Goal: Navigation & Orientation: Find specific page/section

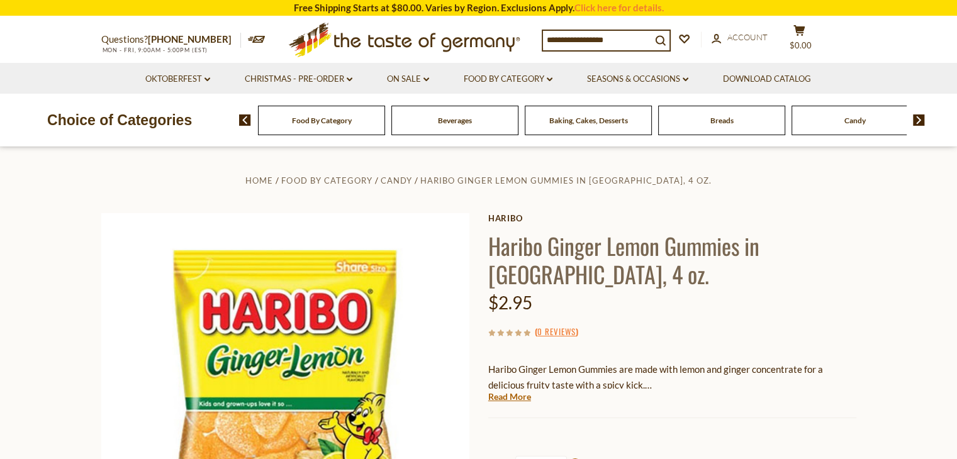
click at [326, 122] on span "Food By Category" at bounding box center [322, 120] width 60 height 9
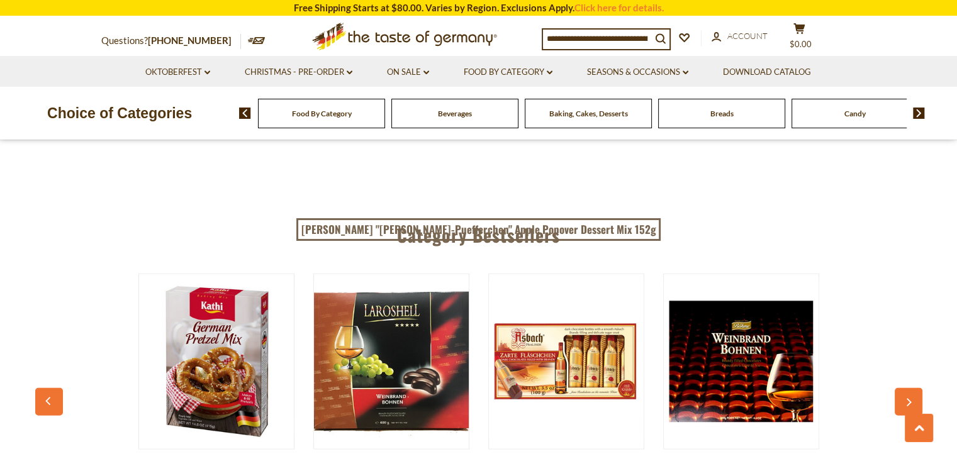
scroll to position [3019, 0]
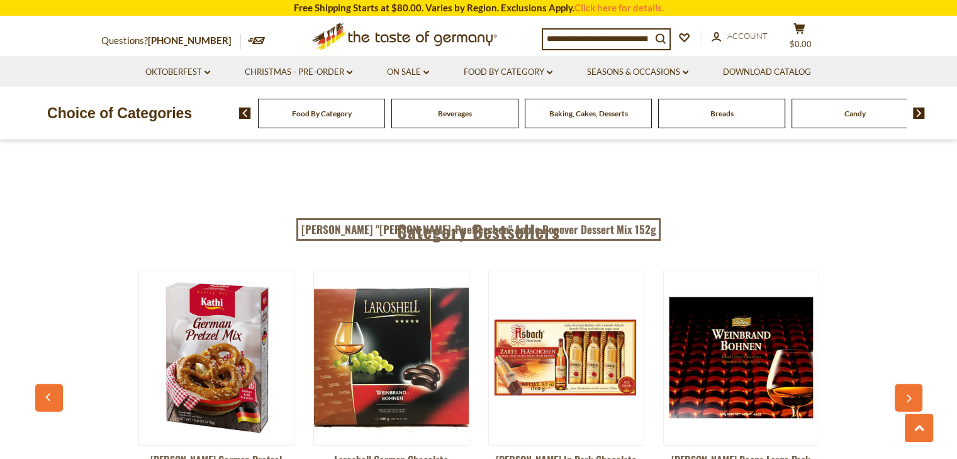
click at [918, 116] on img at bounding box center [919, 113] width 12 height 11
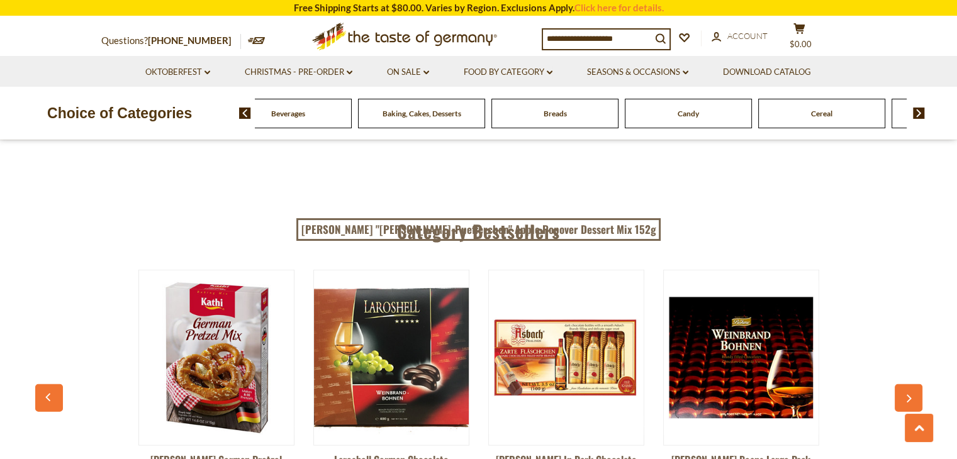
click at [918, 116] on img at bounding box center [919, 113] width 12 height 11
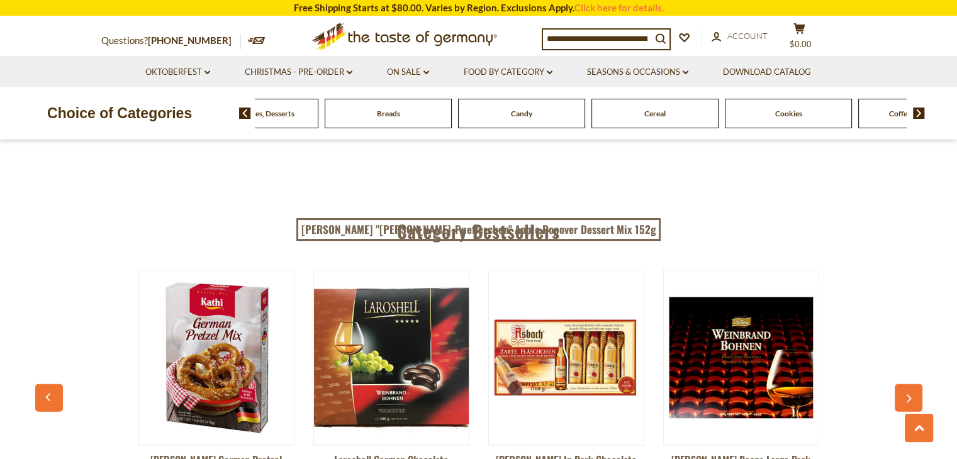
click at [918, 116] on img at bounding box center [919, 113] width 12 height 11
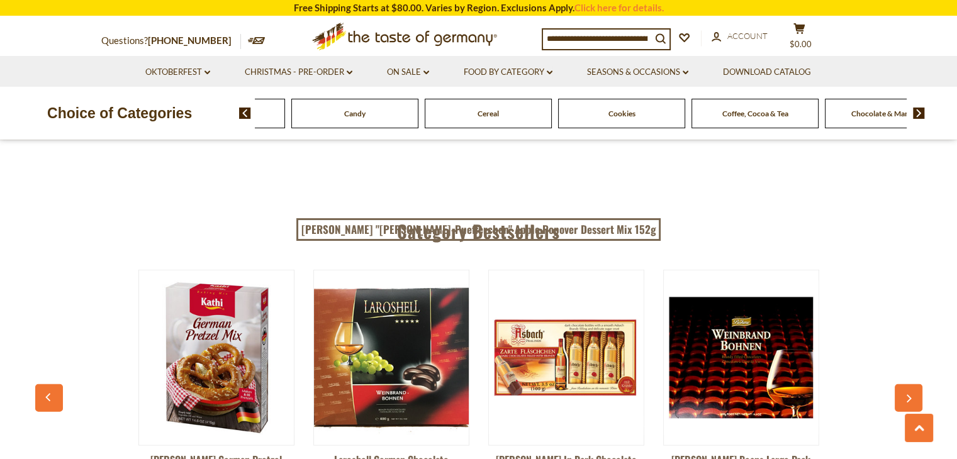
click at [918, 116] on img at bounding box center [919, 113] width 12 height 11
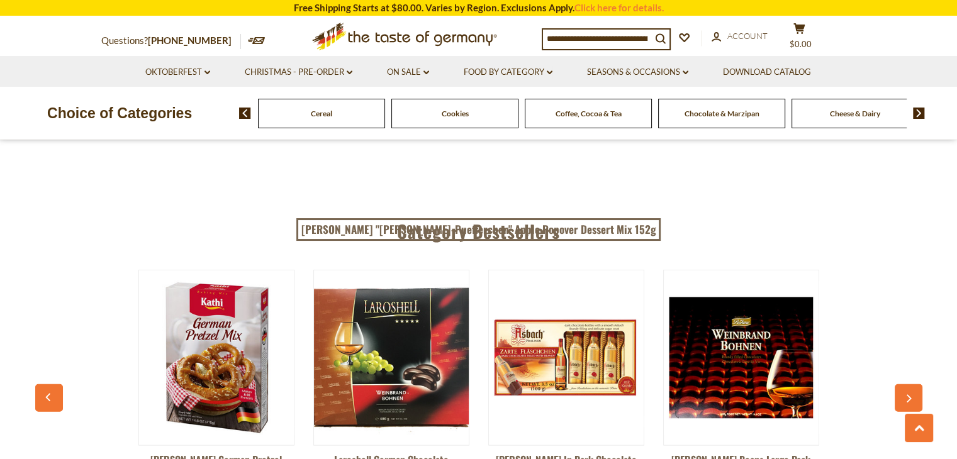
click at [918, 116] on img at bounding box center [919, 113] width 12 height 11
click at [708, 116] on span "Cheese & Dairy" at bounding box center [688, 113] width 50 height 9
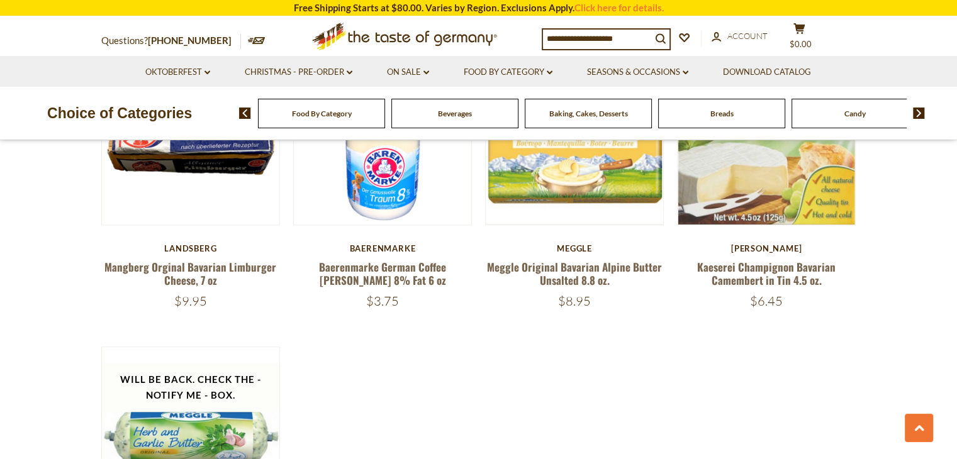
scroll to position [1258, 0]
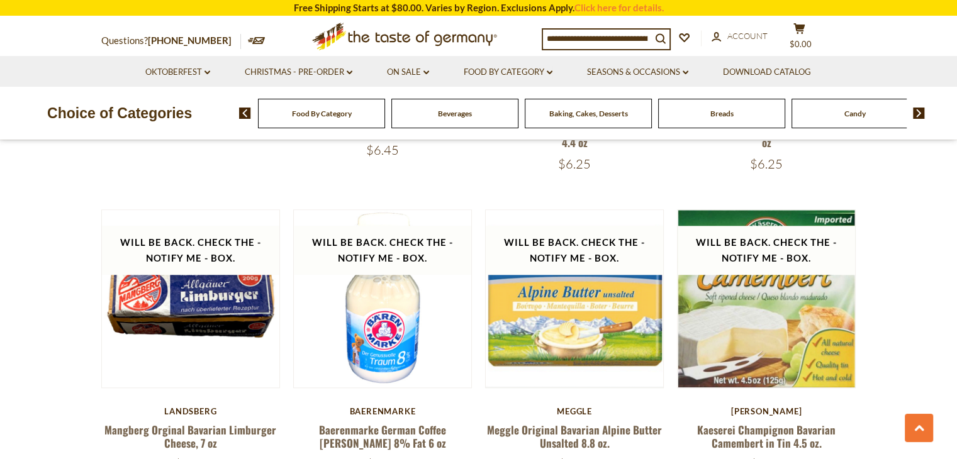
click at [918, 115] on img at bounding box center [919, 113] width 12 height 11
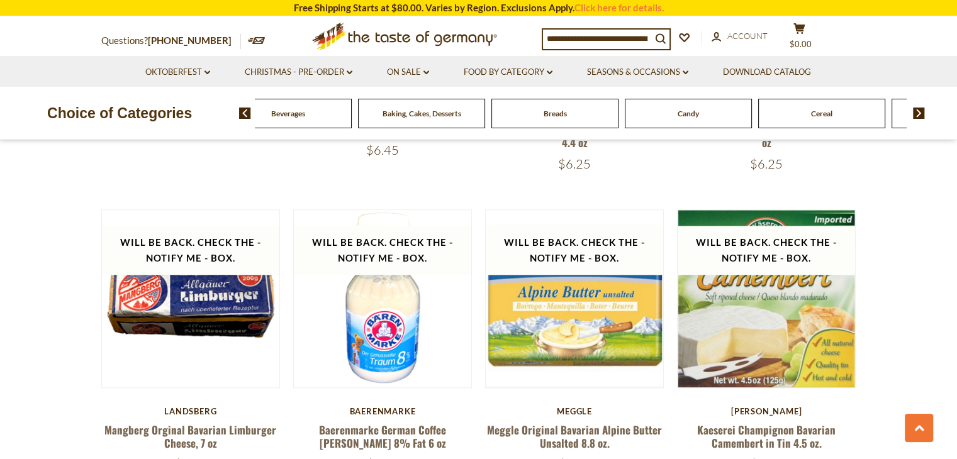
click at [918, 115] on img at bounding box center [919, 113] width 12 height 11
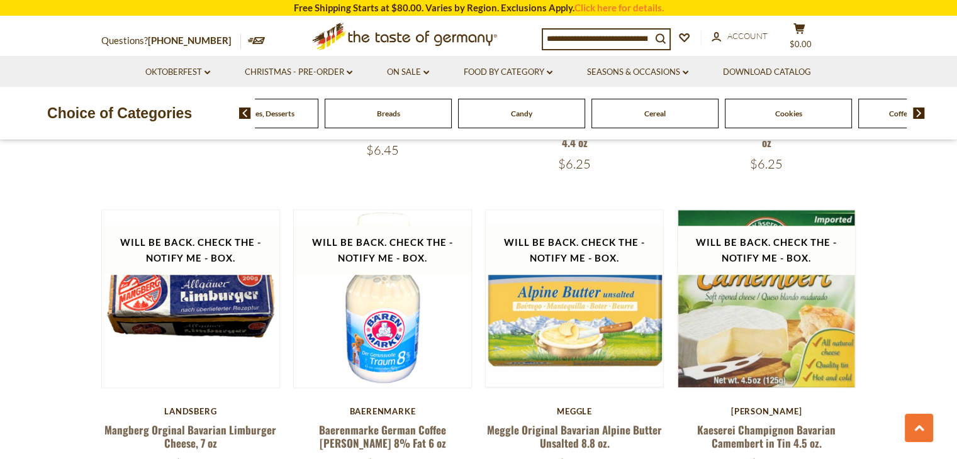
click at [918, 115] on img at bounding box center [919, 113] width 12 height 11
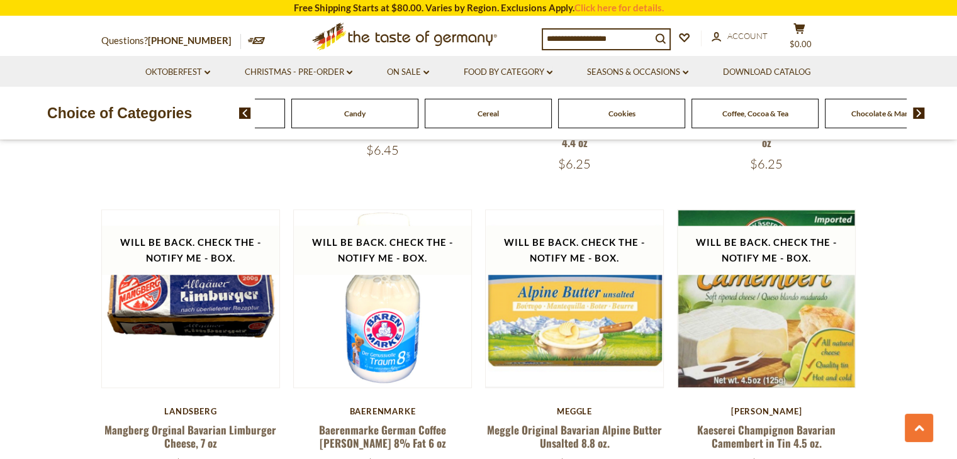
click at [918, 115] on img at bounding box center [919, 113] width 12 height 11
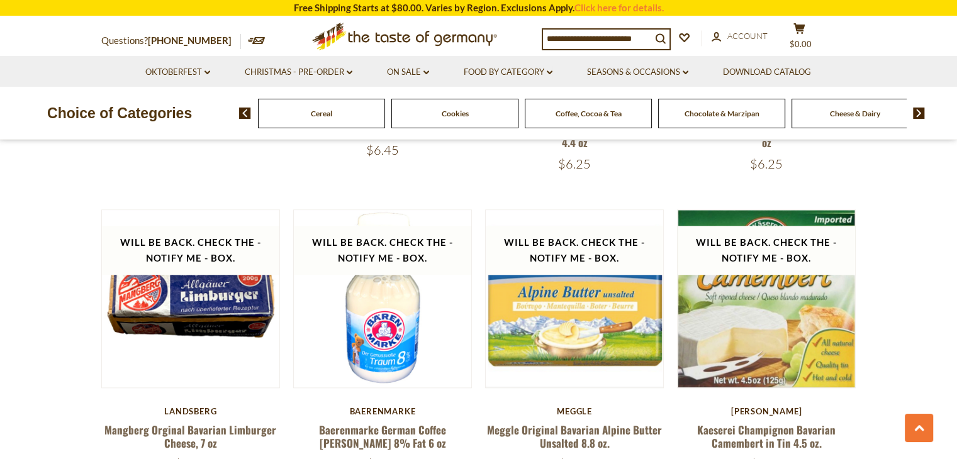
click at [918, 115] on img at bounding box center [919, 113] width 12 height 11
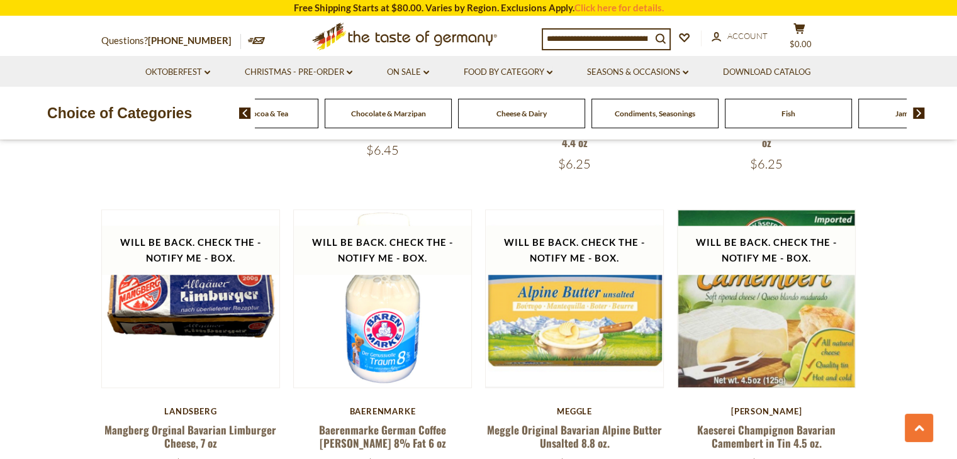
click at [918, 115] on img at bounding box center [919, 113] width 12 height 11
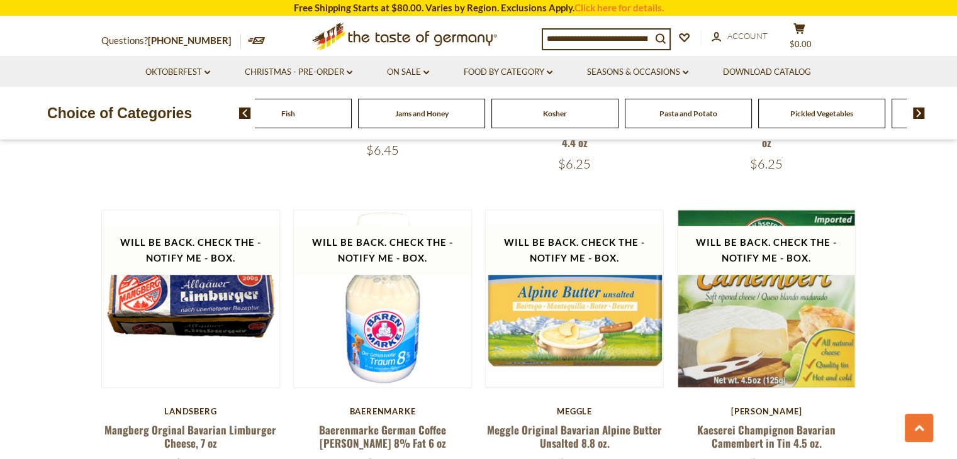
click at [918, 115] on img at bounding box center [919, 113] width 12 height 11
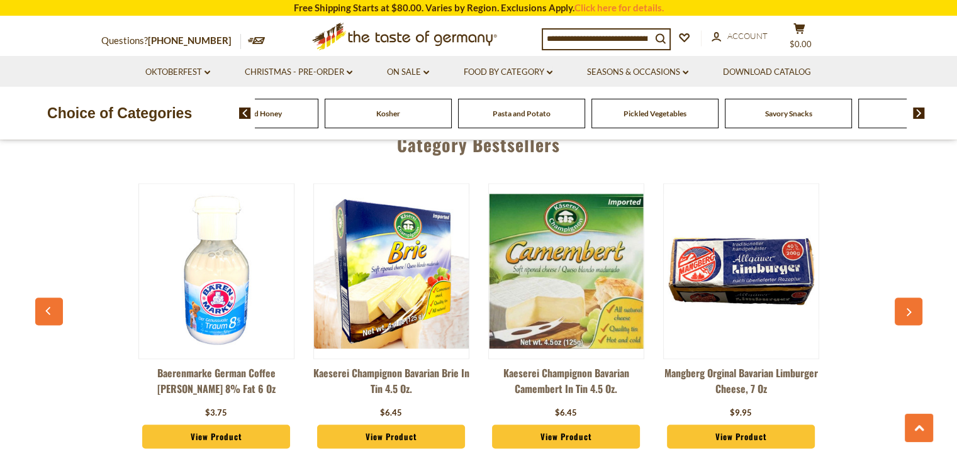
scroll to position [2063, 0]
